Goal: Complete application form

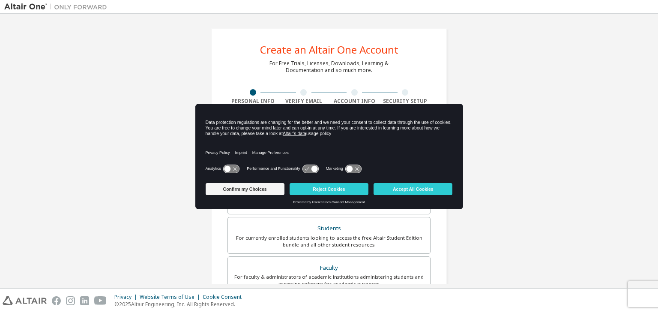
click at [397, 135] on div "Data protection regulations are changing for the better and we need your consen…" at bounding box center [329, 128] width 247 height 17
click at [395, 189] on button "Accept All Cookies" at bounding box center [413, 189] width 79 height 12
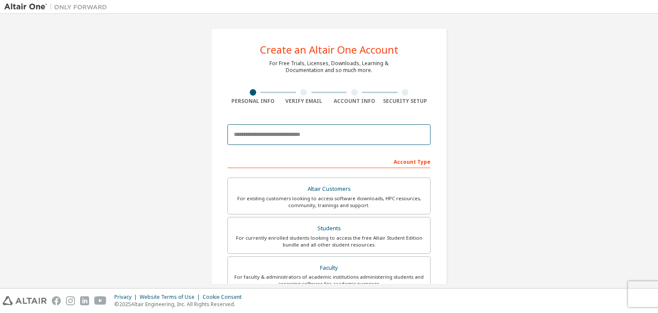
click at [368, 136] on input "email" at bounding box center [329, 134] width 203 height 21
type input "**********"
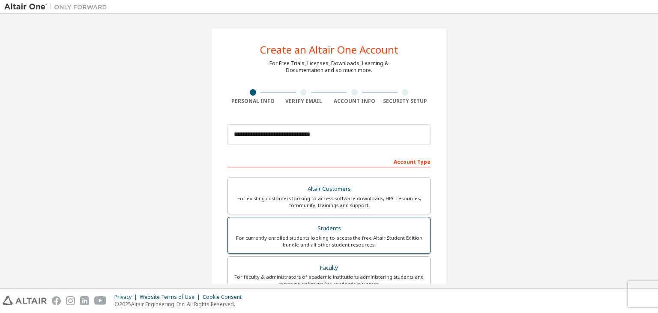
click at [378, 244] on div "For currently enrolled students looking to access the free Altair Student Editi…" at bounding box center [329, 241] width 192 height 14
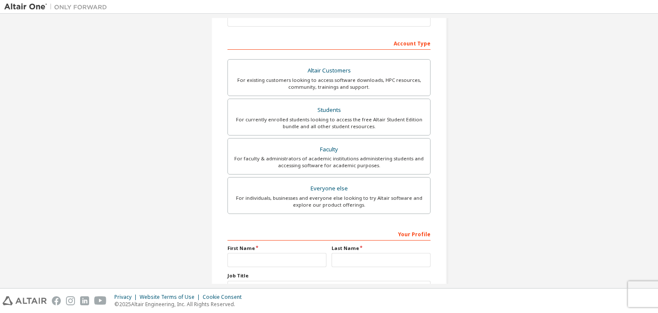
scroll to position [186, 0]
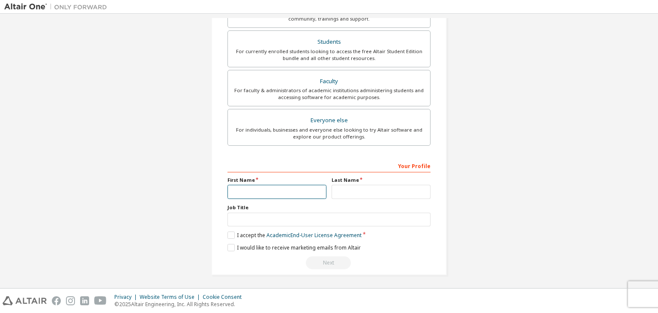
click at [307, 186] on input "text" at bounding box center [277, 192] width 99 height 14
type input "**********"
click at [355, 193] on input "text" at bounding box center [381, 192] width 99 height 14
type input "*******"
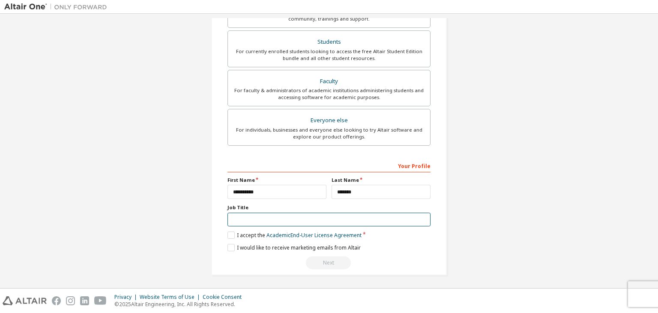
click at [338, 218] on input "text" at bounding box center [329, 220] width 203 height 14
type input "*******"
click at [230, 232] on label "I accept the Academic End-User License Agreement" at bounding box center [295, 234] width 134 height 7
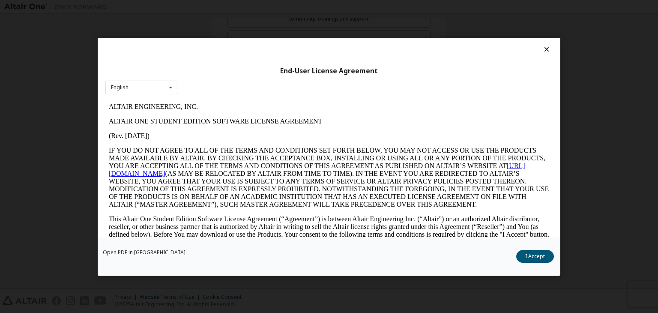
scroll to position [0, 0]
click at [537, 258] on button "I Accept" at bounding box center [535, 256] width 38 height 13
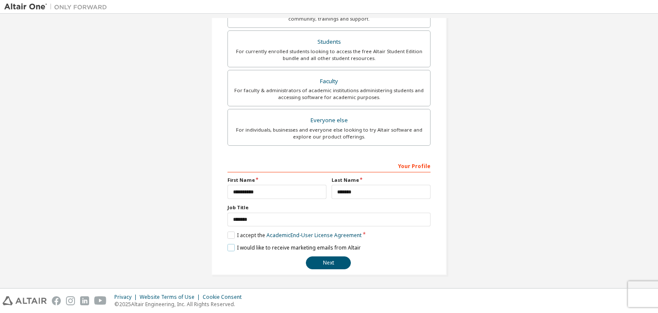
click at [232, 244] on label "I would like to receive marketing emails from Altair" at bounding box center [294, 247] width 133 height 7
click at [318, 263] on button "Next" at bounding box center [328, 262] width 45 height 13
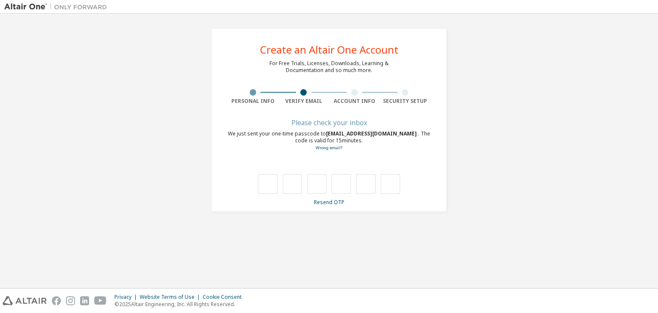
type input "*"
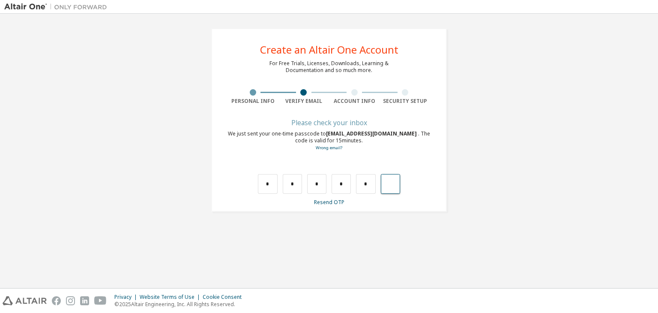
type input "*"
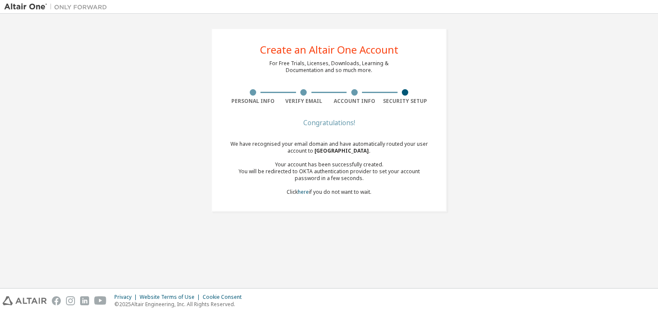
click at [346, 198] on div "Congratulations! We have recognised your email domain and have automatically ro…" at bounding box center [329, 163] width 203 height 86
click at [368, 192] on div "We have recognised your email domain and have automatically routed your user ac…" at bounding box center [329, 168] width 203 height 55
